Goal: Find specific page/section: Find specific page/section

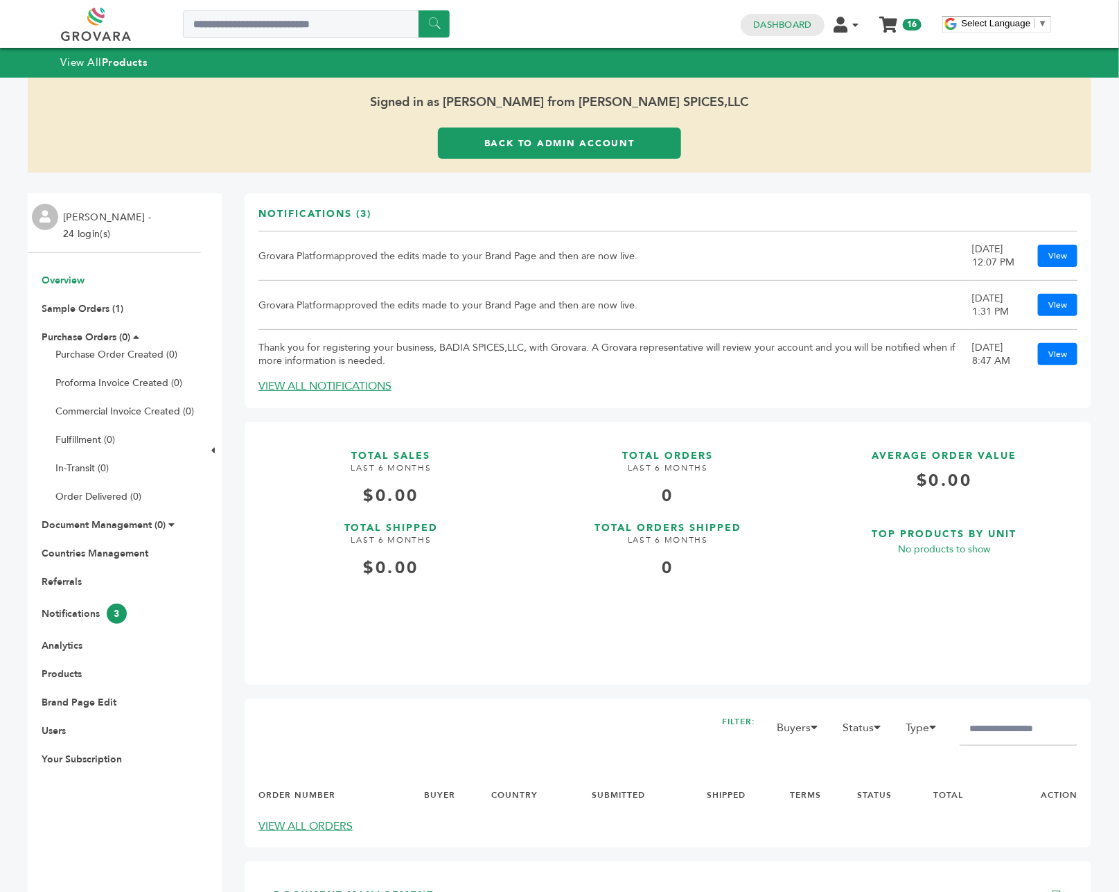
click at [68, 573] on ul "Overview Sample Orders (1) Purchase Orders (0) Purchase Order Created (0) Profo…" at bounding box center [114, 520] width 173 height 492
click at [60, 574] on ul "Overview Sample Orders (1) Purchase Orders (0) Purchase Order Created (0) Profo…" at bounding box center [114, 520] width 173 height 492
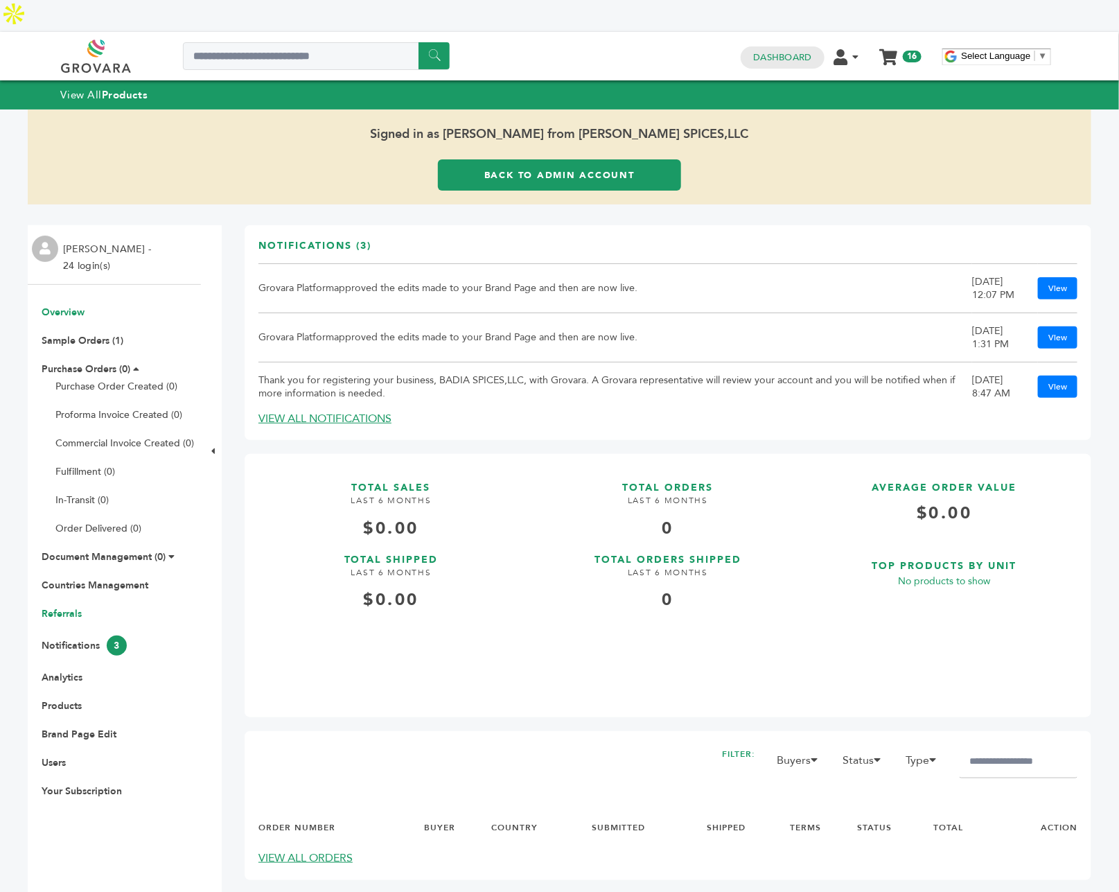
click at [51, 607] on link "Referrals" at bounding box center [62, 613] width 40 height 13
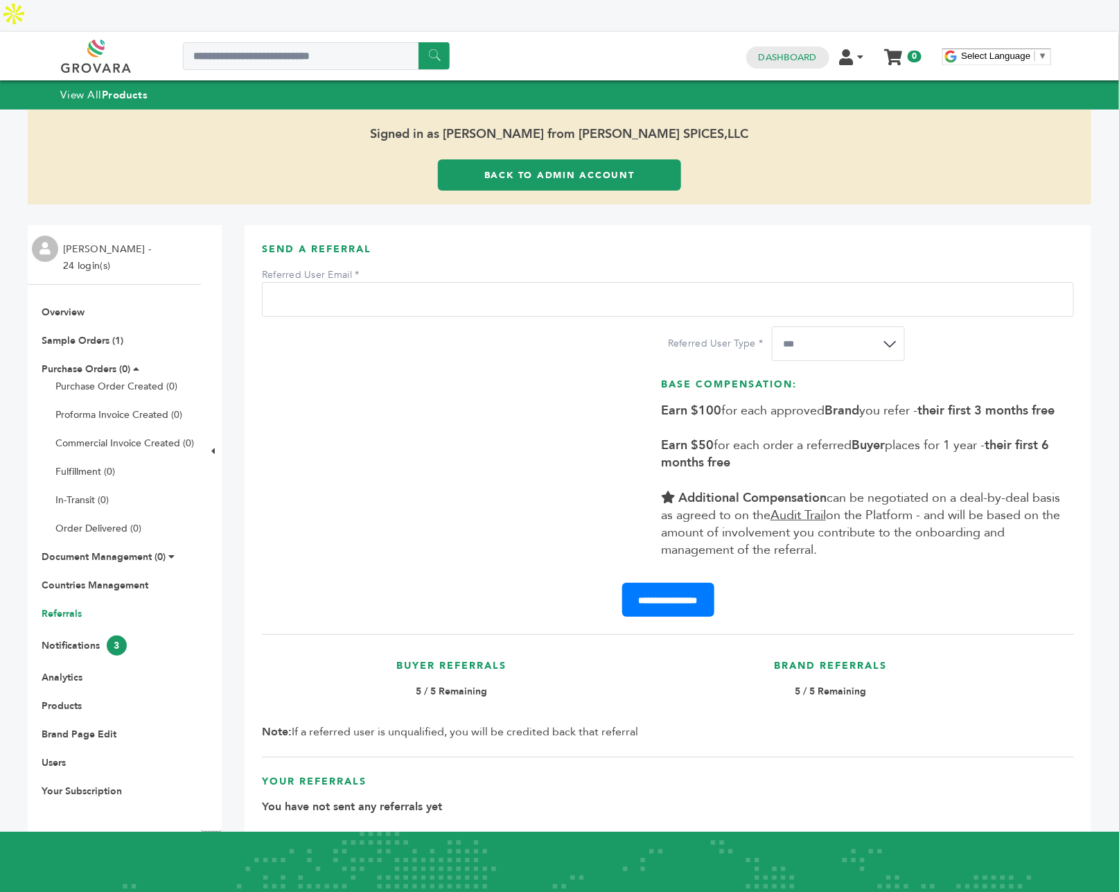
click at [541, 159] on link "Back to Admin Account" at bounding box center [559, 174] width 243 height 31
